Goal: Entertainment & Leisure: Consume media (video, audio)

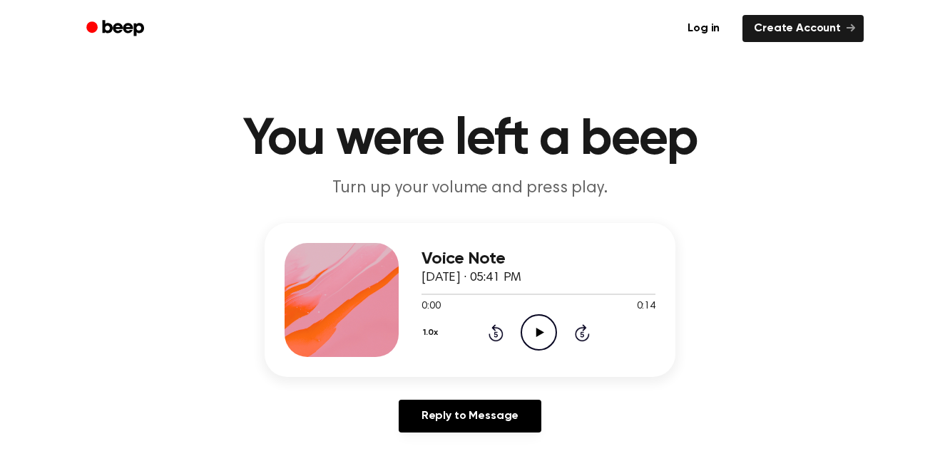
click at [548, 335] on icon "Play Audio" at bounding box center [539, 332] width 36 height 36
click at [542, 324] on icon "Pause Audio" at bounding box center [539, 332] width 36 height 36
click at [538, 355] on div "Voice Note [DATE] · 05:41 PM 0:02 0:14 Your browser does not support the [objec…" at bounding box center [538, 300] width 234 height 114
click at [561, 347] on div "1.0x Rewind 5 seconds Play Audio Skip 5 seconds" at bounding box center [538, 332] width 234 height 36
click at [530, 344] on icon "Play Audio" at bounding box center [539, 332] width 36 height 36
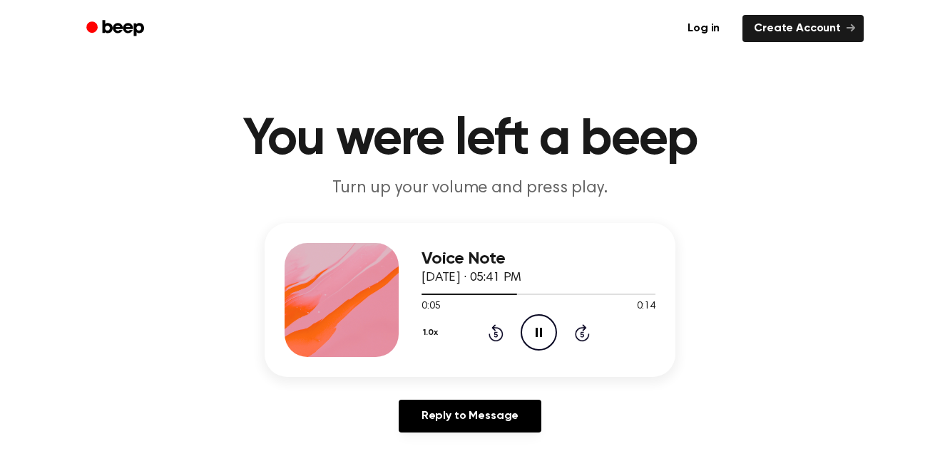
click at [533, 336] on icon "Pause Audio" at bounding box center [539, 332] width 36 height 36
click at [754, 77] on main "You were left a beep Turn up your volume and press play. Voice Note [DATE] · 05…" at bounding box center [470, 439] width 940 height 879
click at [521, 337] on circle at bounding box center [538, 332] width 35 height 35
click at [529, 339] on icon "Pause Audio" at bounding box center [539, 332] width 36 height 36
click at [534, 337] on icon "Play Audio" at bounding box center [539, 332] width 36 height 36
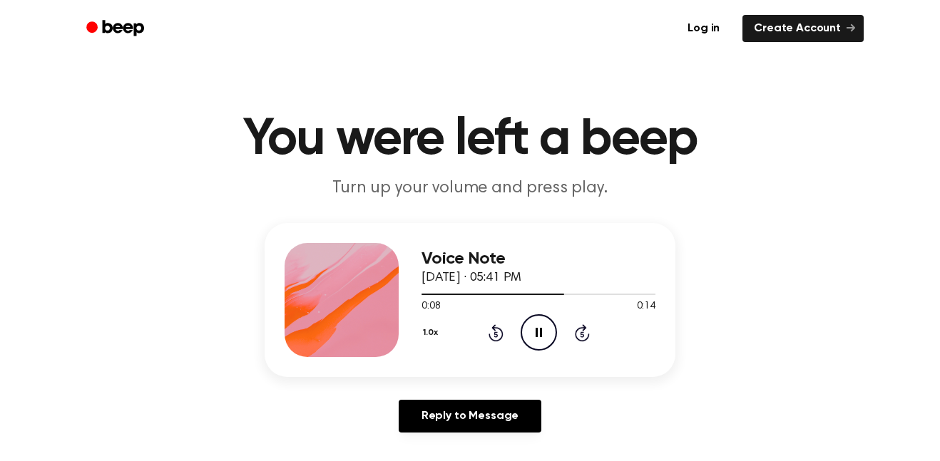
click at [529, 339] on icon "Pause Audio" at bounding box center [539, 332] width 36 height 36
click at [430, 64] on main "You were left a beep Turn up your volume and press play. Voice Note [DATE] · 05…" at bounding box center [470, 439] width 940 height 879
click at [543, 332] on icon "Play Audio" at bounding box center [539, 332] width 36 height 36
click at [534, 342] on icon "Pause Audio" at bounding box center [539, 332] width 36 height 36
click at [539, 337] on icon "Play Audio" at bounding box center [539, 332] width 36 height 36
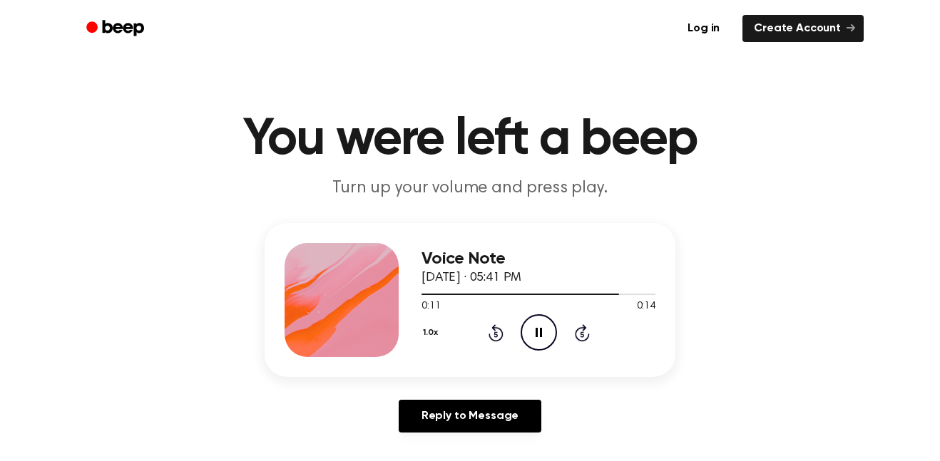
click at [541, 330] on icon at bounding box center [539, 332] width 6 height 9
click at [531, 349] on circle at bounding box center [538, 332] width 35 height 35
click at [528, 341] on icon "Pause Audio" at bounding box center [539, 332] width 36 height 36
click at [546, 342] on icon "Play Audio" at bounding box center [539, 332] width 36 height 36
click at [430, 64] on main "You were left a beep Turn up your volume and press play. Voice Note [DATE] · 05…" at bounding box center [470, 439] width 940 height 879
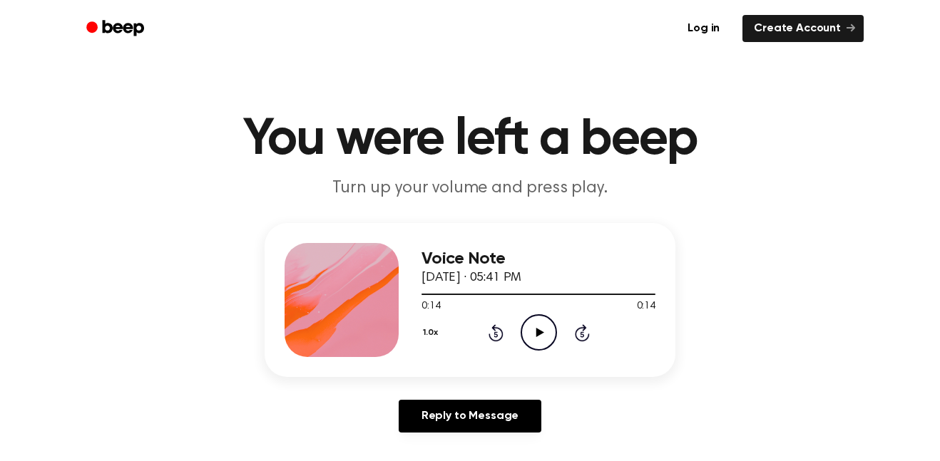
click at [430, 64] on main "You were left a beep Turn up your volume and press play. Voice Note [DATE] · 05…" at bounding box center [470, 439] width 940 height 879
